Goal: Task Accomplishment & Management: Use online tool/utility

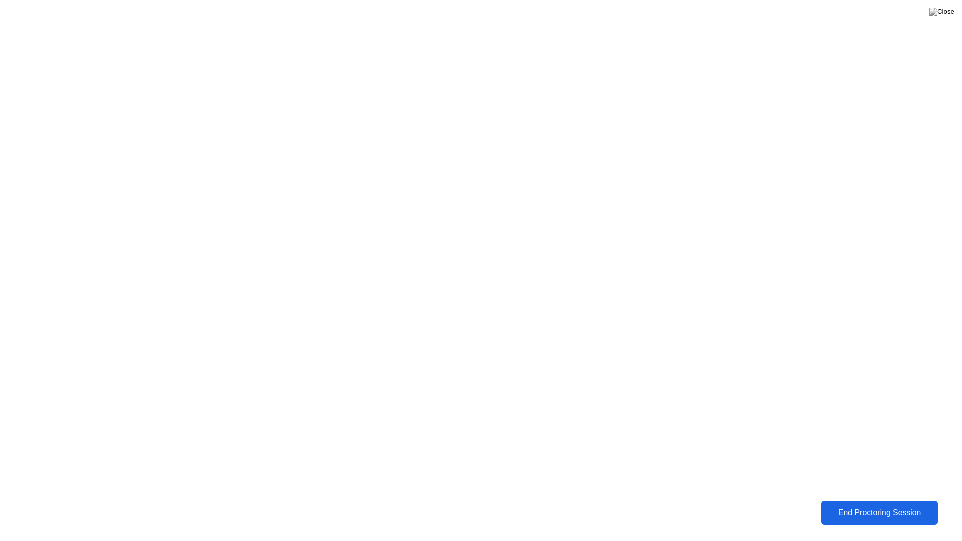
click at [887, 510] on div "End Proctoring Session" at bounding box center [879, 513] width 111 height 9
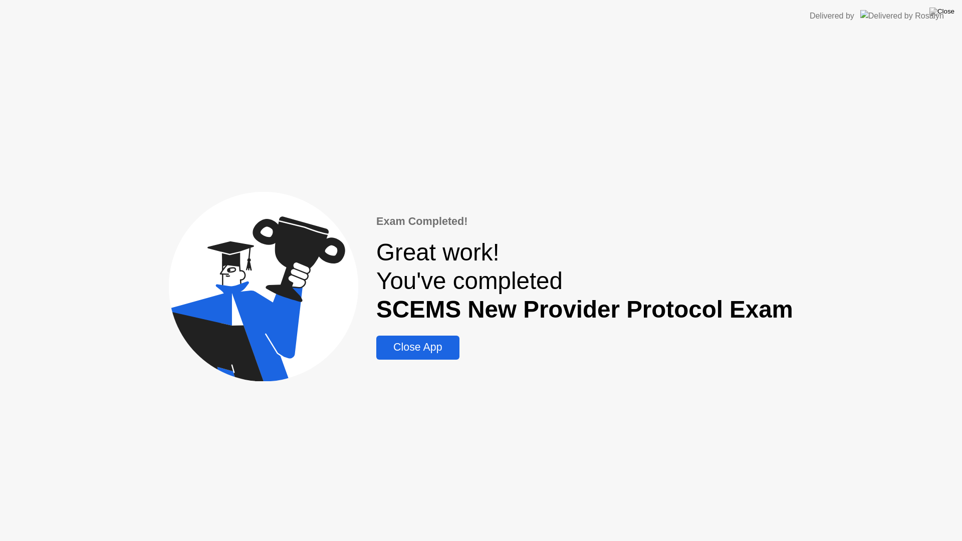
click at [453, 349] on div "Close App" at bounding box center [417, 347] width 77 height 13
